Goal: Task Accomplishment & Management: Use online tool/utility

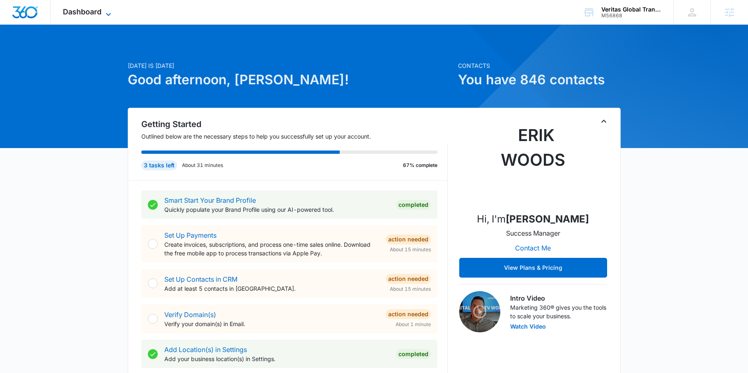
click at [76, 11] on span "Dashboard" at bounding box center [82, 11] width 39 height 9
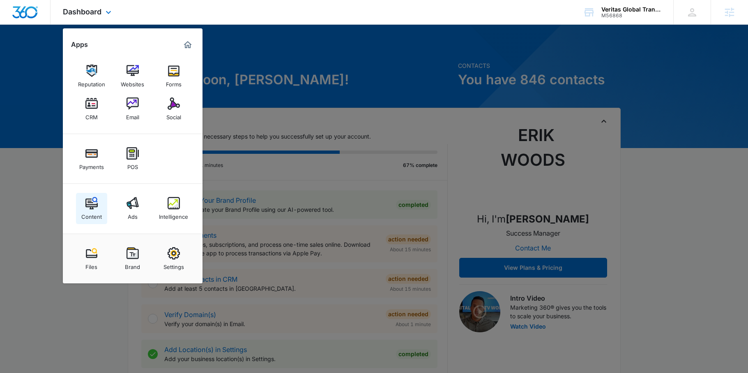
click at [80, 215] on link "Content" at bounding box center [91, 208] width 31 height 31
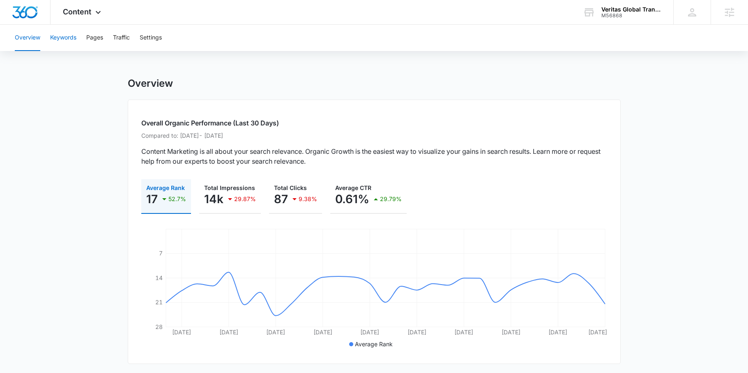
click at [67, 42] on button "Keywords" at bounding box center [63, 38] width 26 height 26
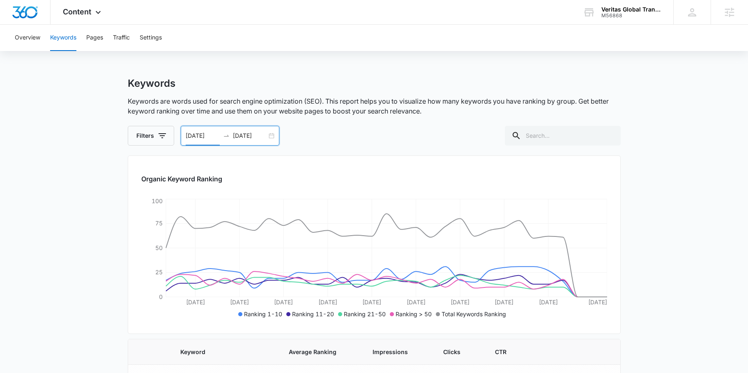
click at [204, 134] on input "09/14/2025" at bounding box center [203, 135] width 34 height 9
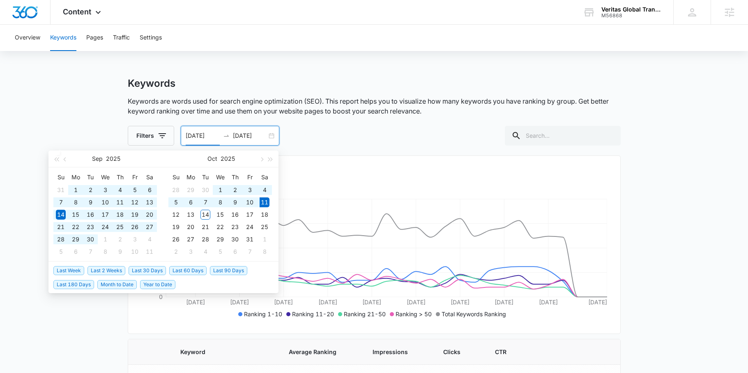
click at [232, 272] on span "Last 90 Days" at bounding box center [228, 270] width 37 height 9
type input "07/13/2025"
type input "10/11/2025"
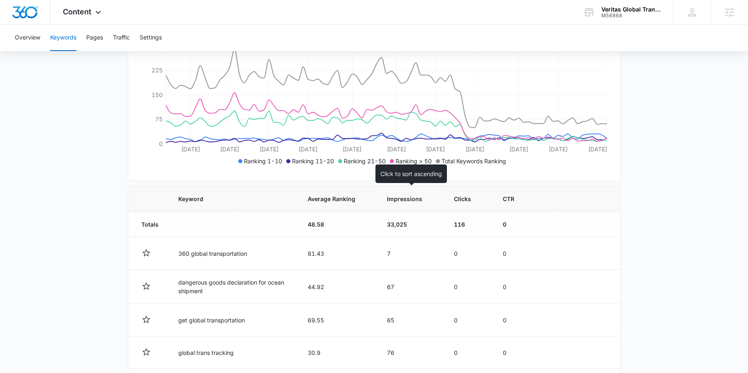
click at [398, 197] on span "Impressions" at bounding box center [404, 198] width 35 height 9
click at [396, 196] on span "Impressions" at bounding box center [404, 198] width 35 height 9
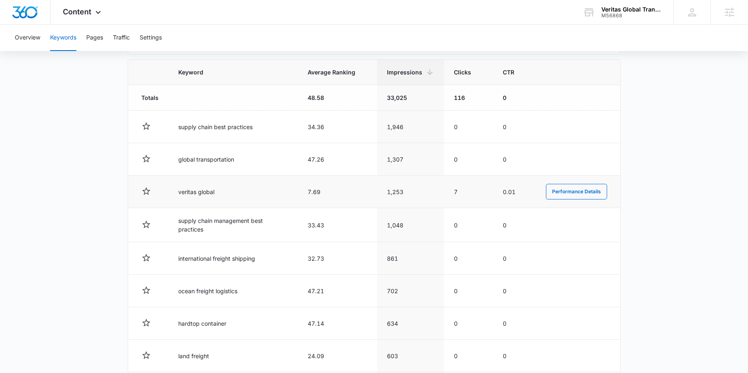
scroll to position [283, 0]
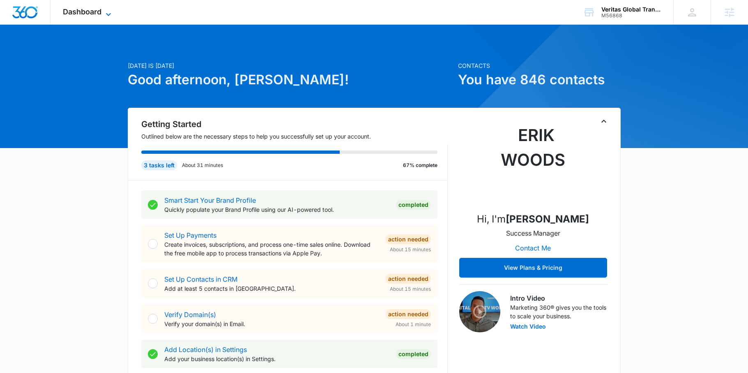
click at [97, 14] on span "Dashboard" at bounding box center [82, 11] width 39 height 9
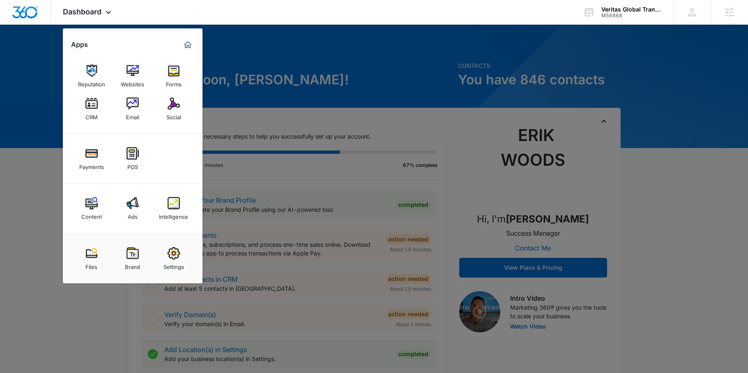
click at [180, 204] on link "Intelligence" at bounding box center [173, 208] width 31 height 31
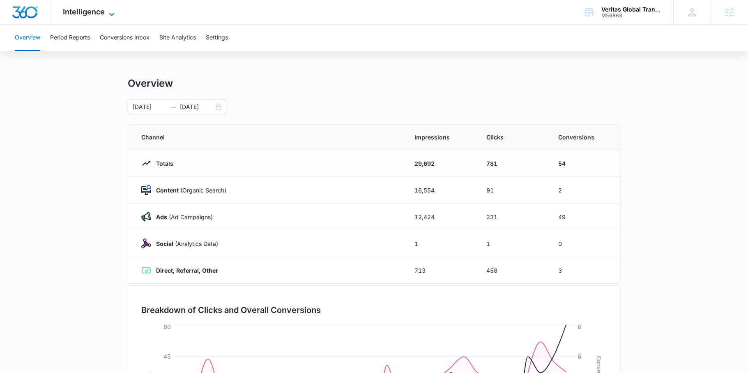
click at [85, 16] on span "Intelligence" at bounding box center [84, 11] width 42 height 9
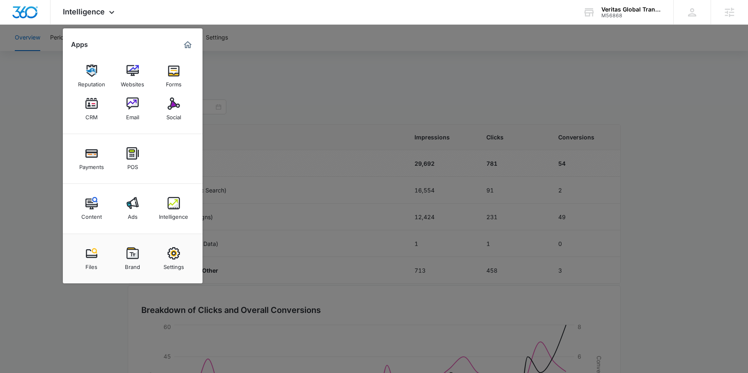
click at [278, 100] on div at bounding box center [374, 186] width 748 height 373
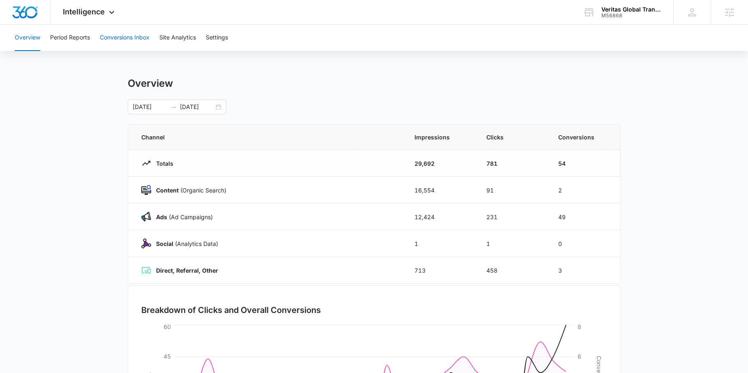
click at [121, 48] on button "Conversions Inbox" at bounding box center [125, 38] width 50 height 26
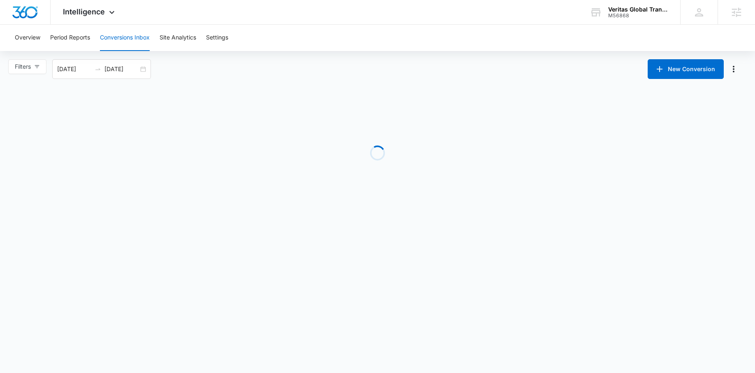
click at [123, 37] on button "Conversions Inbox" at bounding box center [125, 38] width 50 height 26
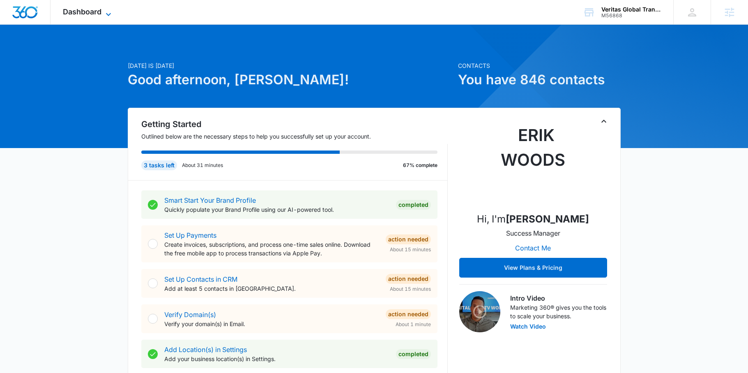
click at [90, 11] on span "Dashboard" at bounding box center [82, 11] width 39 height 9
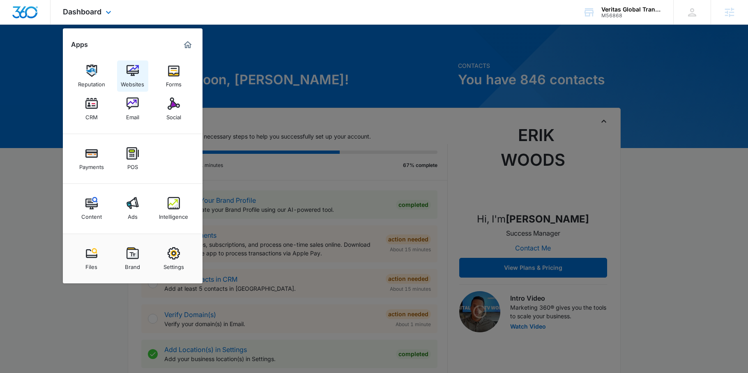
click at [136, 62] on link "Websites" at bounding box center [132, 75] width 31 height 31
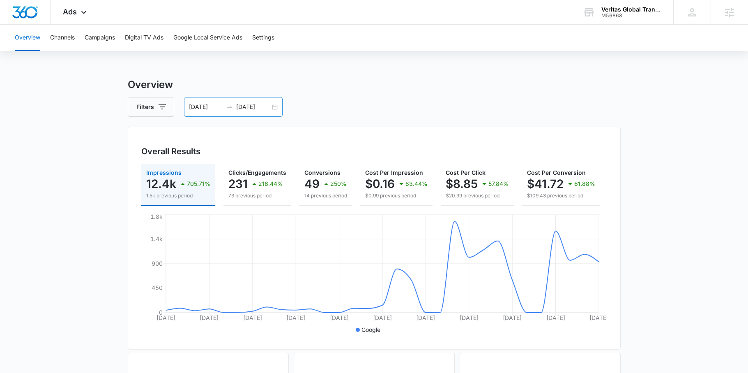
click at [236, 109] on input "[DATE]" at bounding box center [253, 106] width 34 height 9
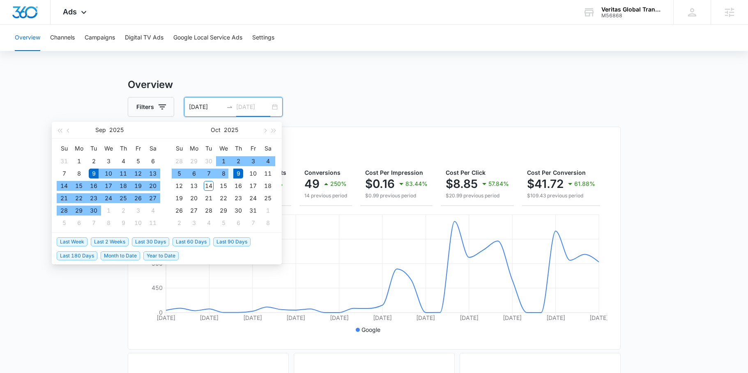
type input "[DATE]"
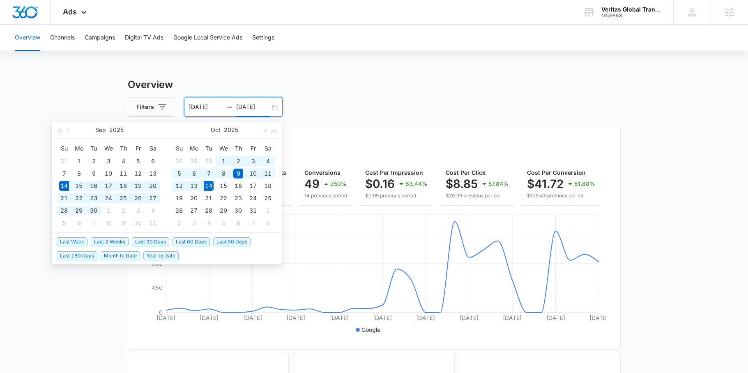
click at [142, 238] on span "Last 30 Days" at bounding box center [150, 241] width 37 height 9
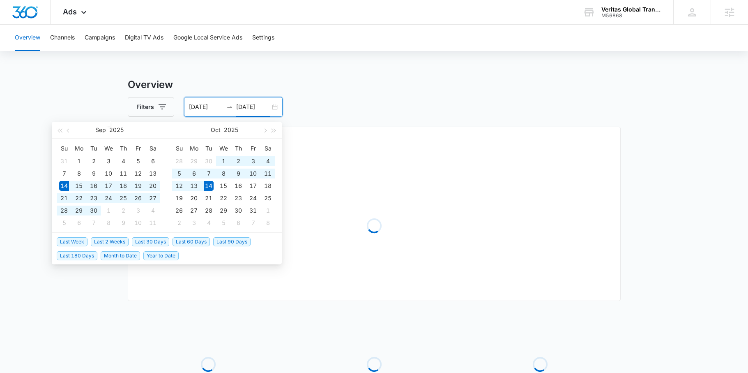
type input "[DATE]"
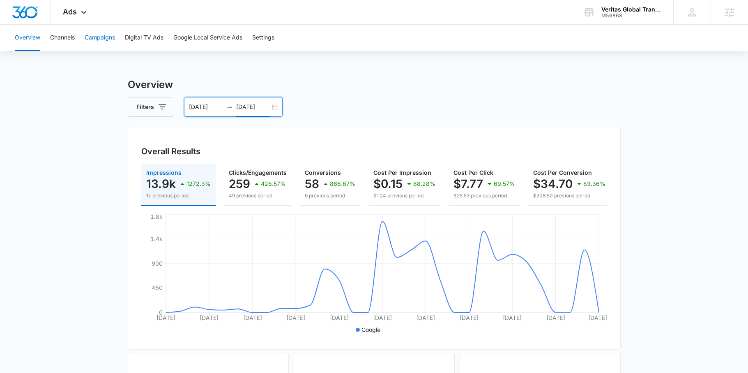
click at [103, 37] on button "Campaigns" at bounding box center [100, 38] width 30 height 26
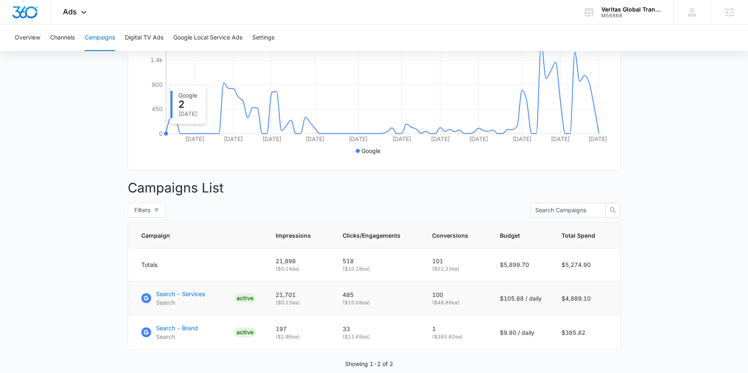
scroll to position [219, 0]
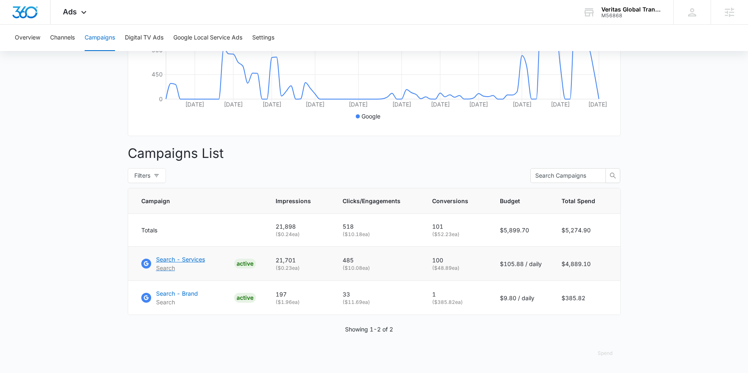
click at [188, 257] on p "Search - Services" at bounding box center [180, 259] width 49 height 9
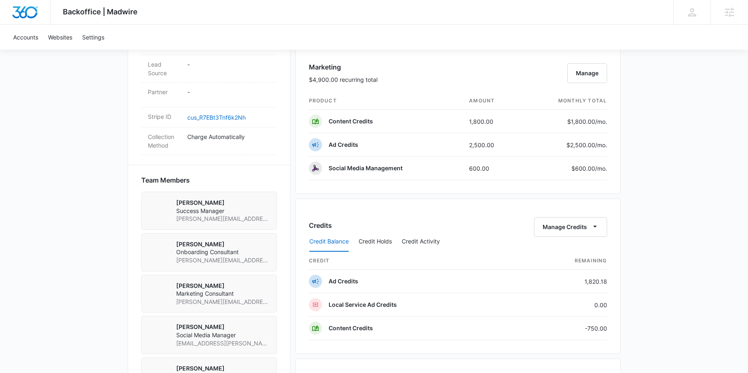
scroll to position [485, 0]
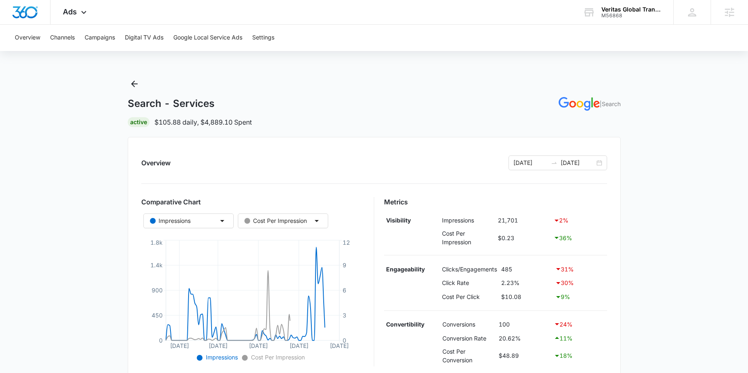
scroll to position [234, 0]
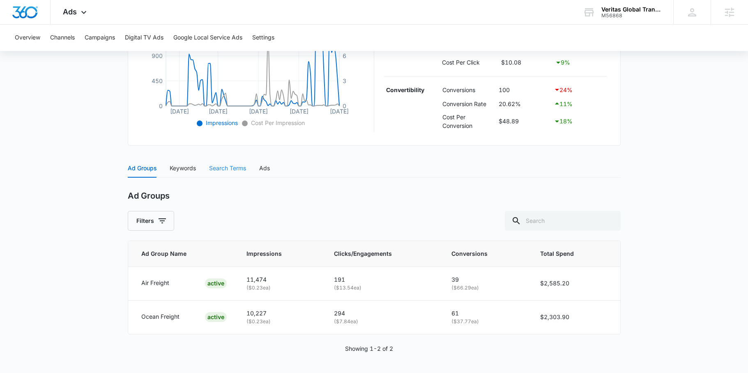
click at [216, 163] on div "Search Terms" at bounding box center [227, 168] width 37 height 19
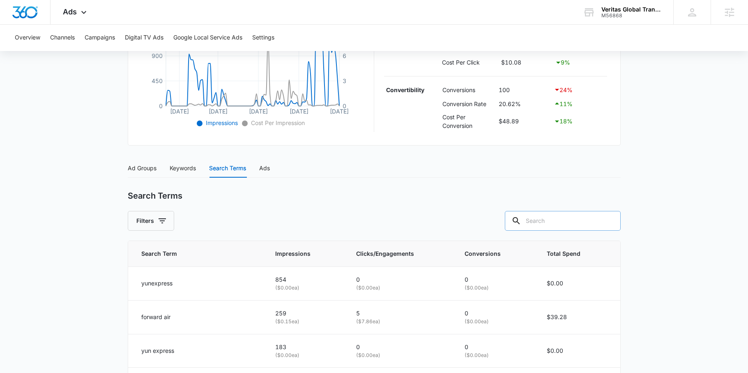
click at [581, 219] on input "text" at bounding box center [563, 221] width 116 height 20
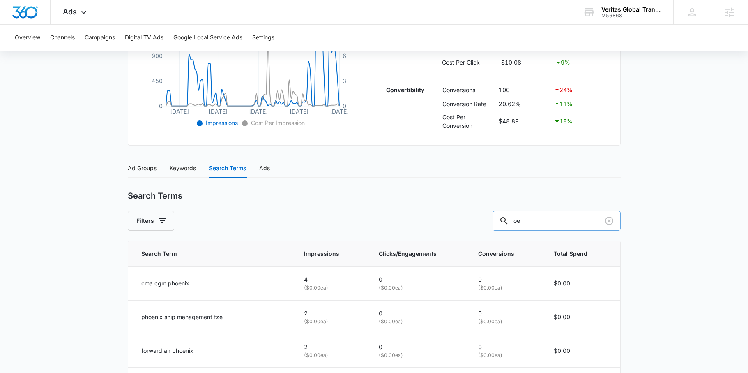
type input "o"
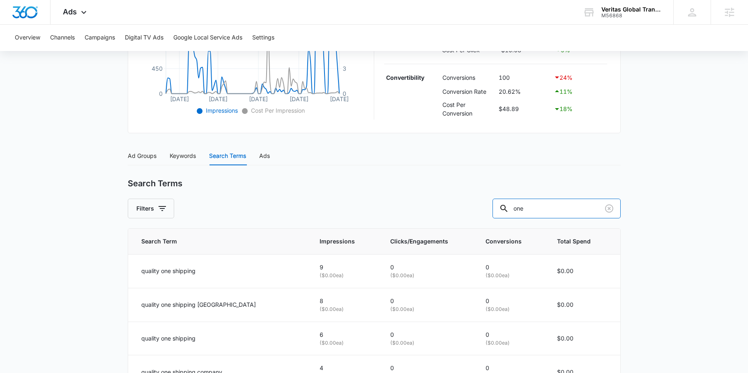
scroll to position [356, 0]
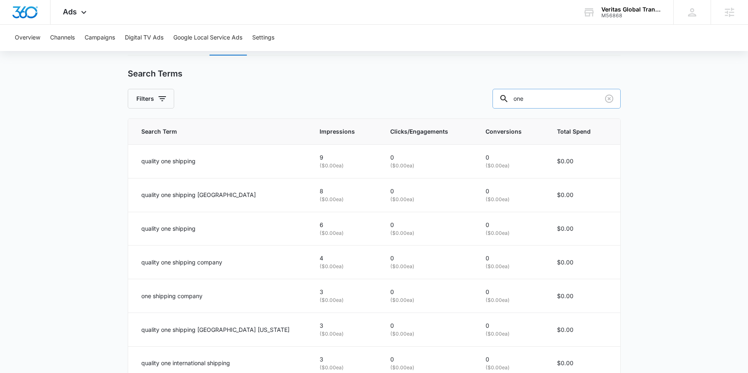
click at [558, 98] on input "one" at bounding box center [557, 99] width 128 height 20
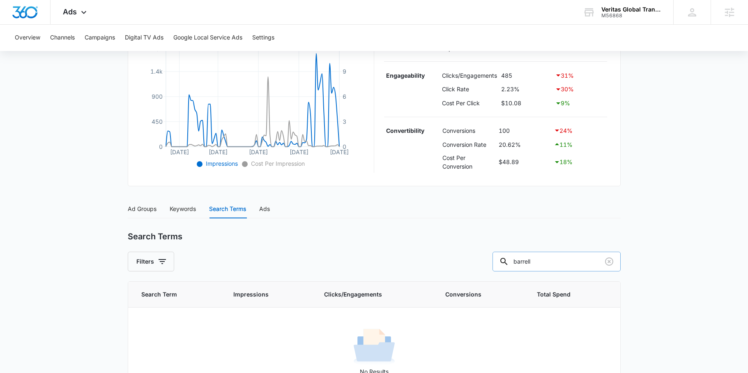
scroll to position [226, 0]
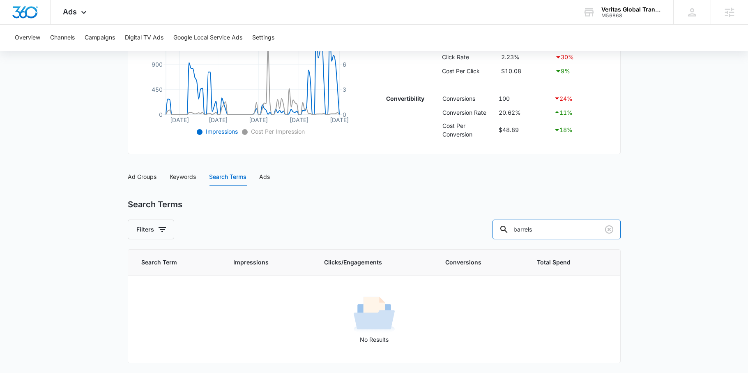
type input "barrels"
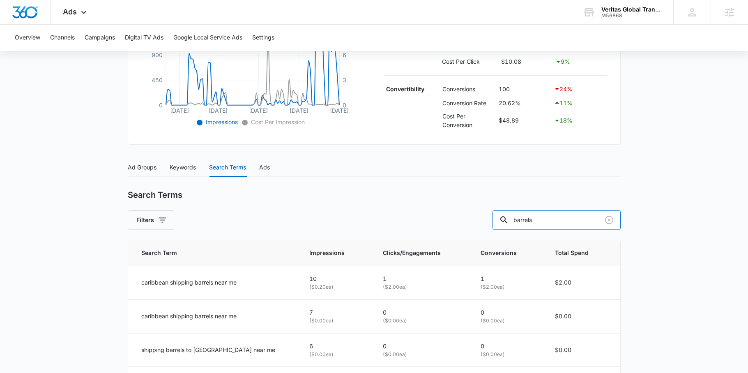
scroll to position [356, 0]
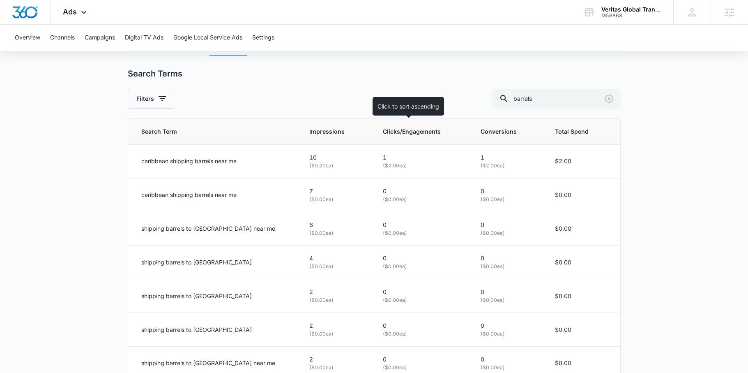
click at [383, 131] on span "Clicks/Engagements" at bounding box center [416, 131] width 67 height 9
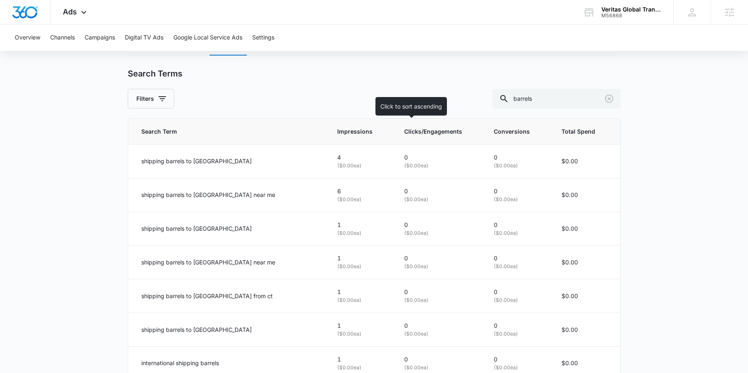
click at [404, 135] on span "Clicks/Engagements" at bounding box center [433, 131] width 58 height 9
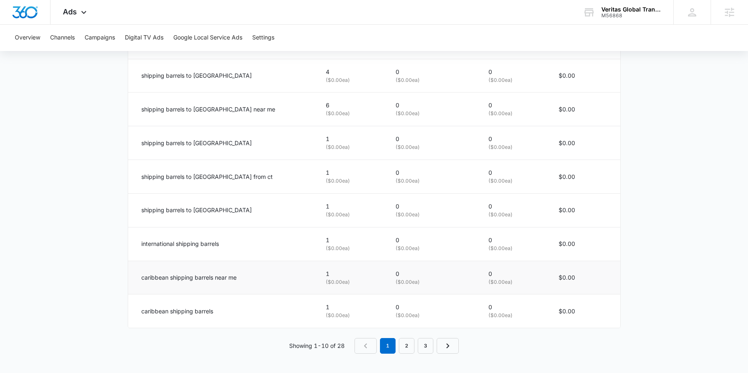
scroll to position [510, 0]
click at [207, 312] on p "caribbean shipping barrels" at bounding box center [177, 310] width 72 height 9
click at [204, 242] on p "international shipping barrels" at bounding box center [180, 243] width 78 height 9
click at [208, 243] on p "international shipping barrels" at bounding box center [180, 243] width 78 height 9
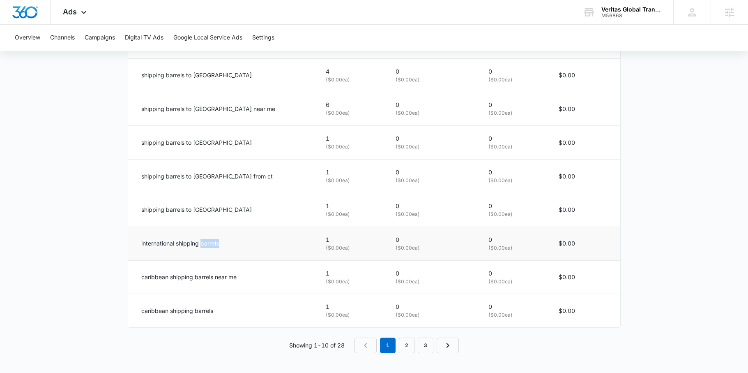
click at [208, 243] on p "international shipping barrels" at bounding box center [180, 243] width 78 height 9
copy p "barrels"
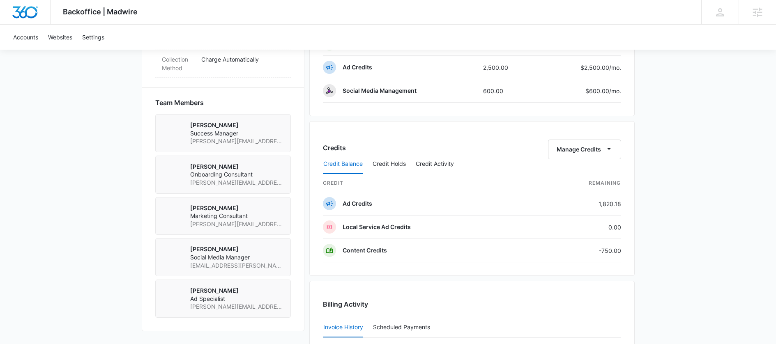
scroll to position [495, 0]
